Goal: Transaction & Acquisition: Purchase product/service

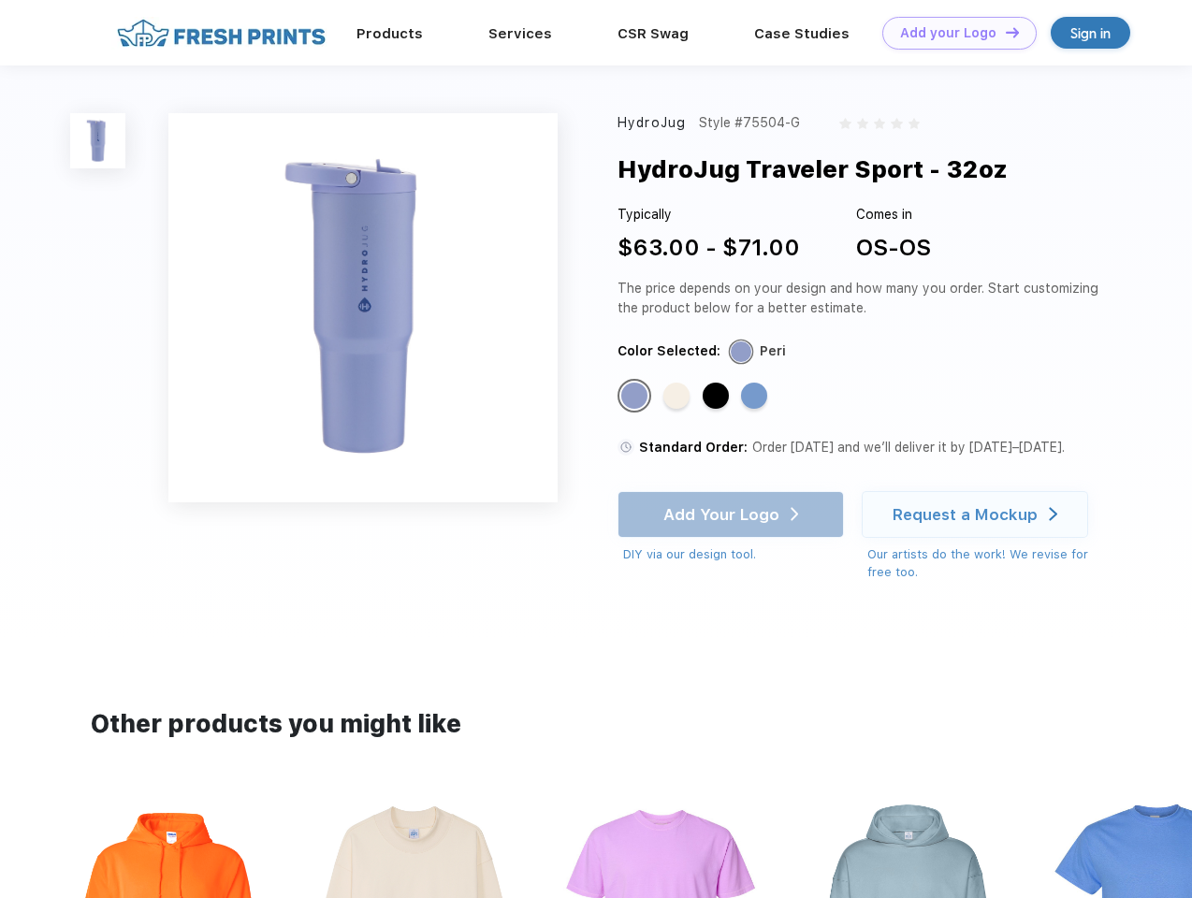
click at [953, 33] on link "Add your Logo Design Tool" at bounding box center [959, 33] width 154 height 33
click at [0, 0] on div "Design Tool" at bounding box center [0, 0] width 0 height 0
click at [1004, 32] on link "Add your Logo Design Tool" at bounding box center [959, 33] width 154 height 33
click at [98, 140] on img at bounding box center [97, 140] width 55 height 55
click at [636, 397] on div "Standard Color" at bounding box center [634, 396] width 26 height 26
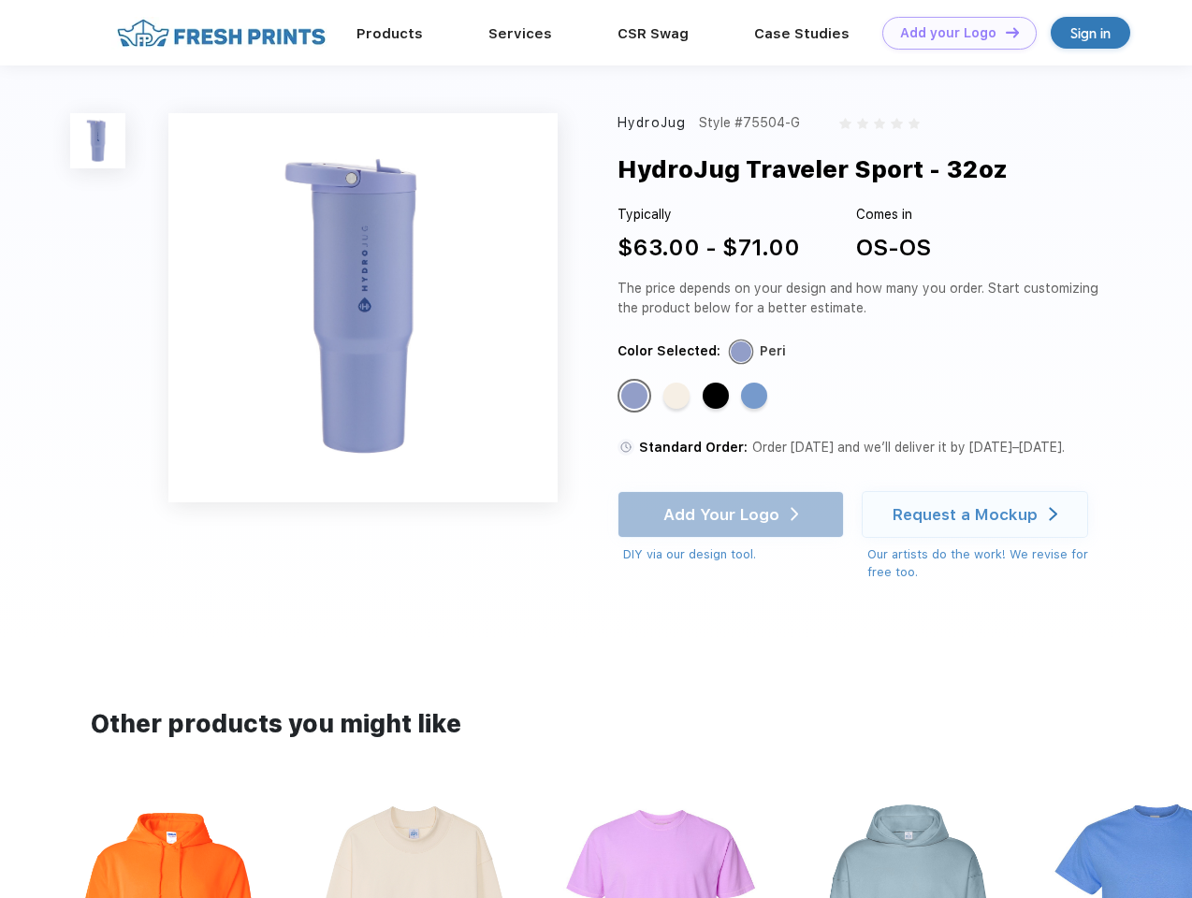
click at [678, 397] on div "Standard Color" at bounding box center [676, 396] width 26 height 26
click at [718, 397] on div "Standard Color" at bounding box center [716, 396] width 26 height 26
click at [756, 397] on div "Standard Color" at bounding box center [754, 396] width 26 height 26
click at [733, 515] on div "Add Your Logo DIY via our design tool. Ah shoot! This product isn't up in our d…" at bounding box center [731, 527] width 226 height 73
click at [978, 515] on div "Request a Mockup" at bounding box center [965, 514] width 145 height 19
